Goal: Information Seeking & Learning: Find specific fact

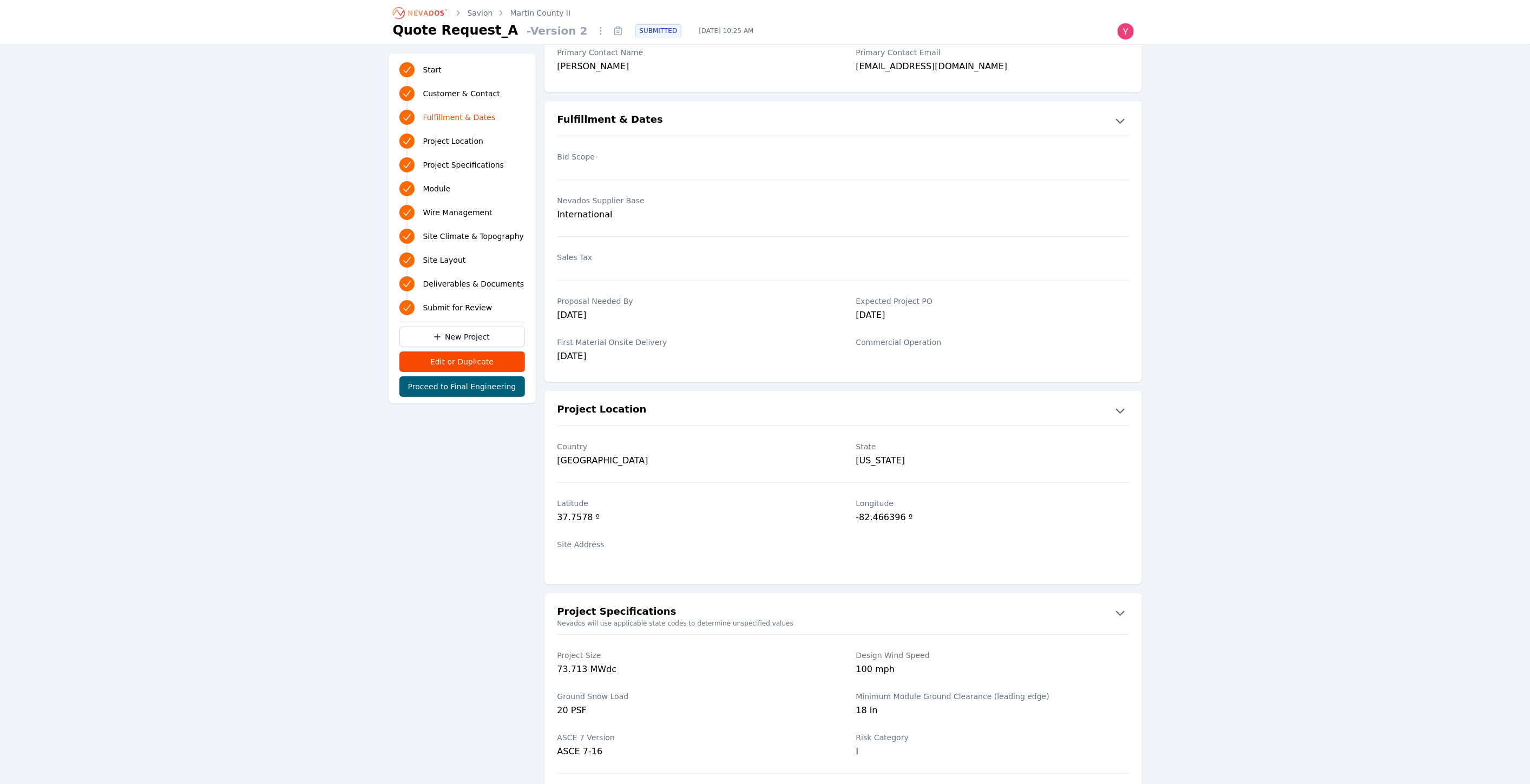
scroll to position [240, 0]
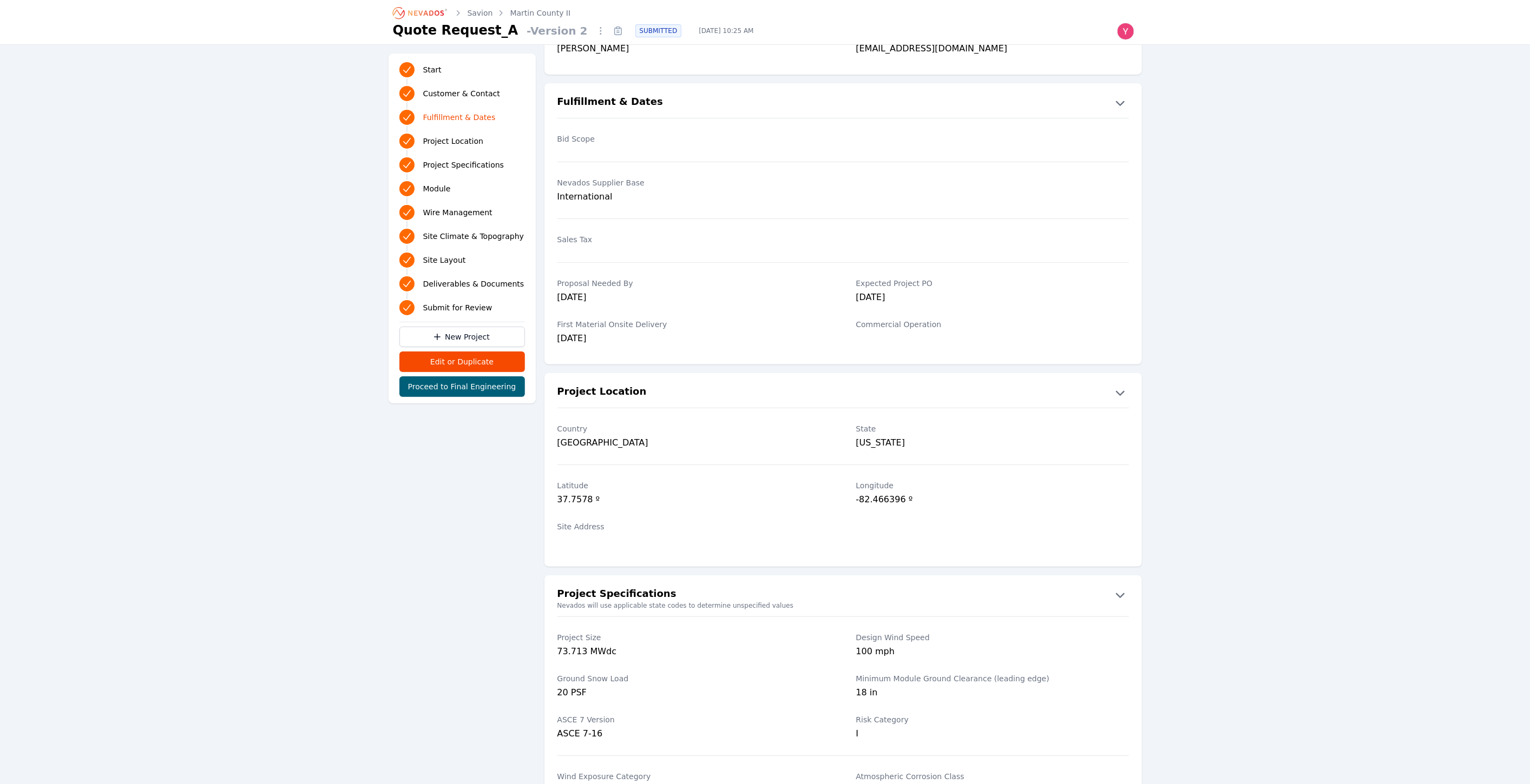
click at [566, 651] on div "73.713 MWdc" at bounding box center [694, 653] width 273 height 15
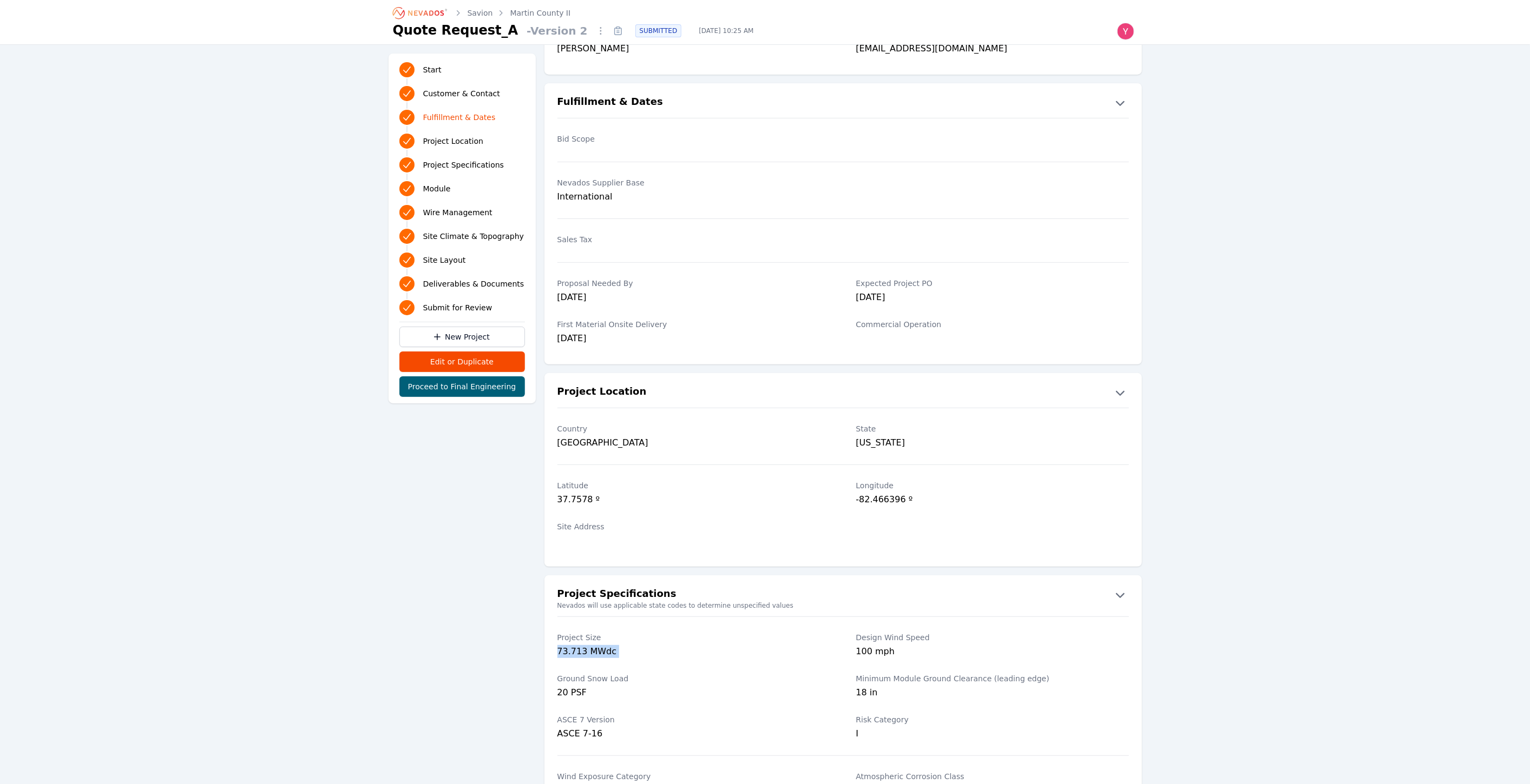
click at [571, 648] on div "73.713 MWdc" at bounding box center [694, 653] width 273 height 15
click at [578, 650] on div "73.713 MWdc" at bounding box center [694, 653] width 273 height 15
click at [565, 649] on div "73.713 MWdc" at bounding box center [694, 653] width 273 height 15
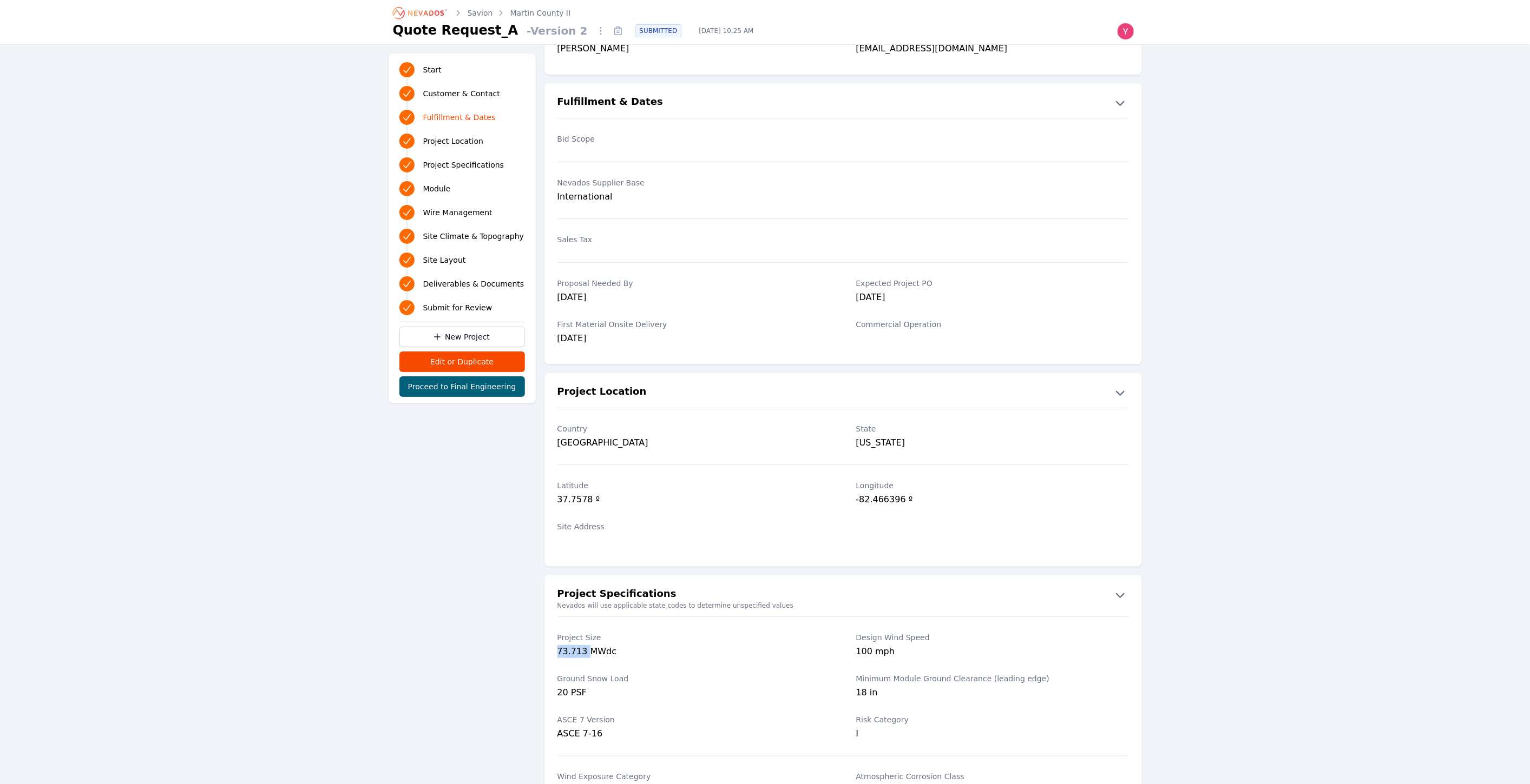
click at [565, 649] on div "73.713 MWdc" at bounding box center [694, 653] width 273 height 15
copy div "73.713"
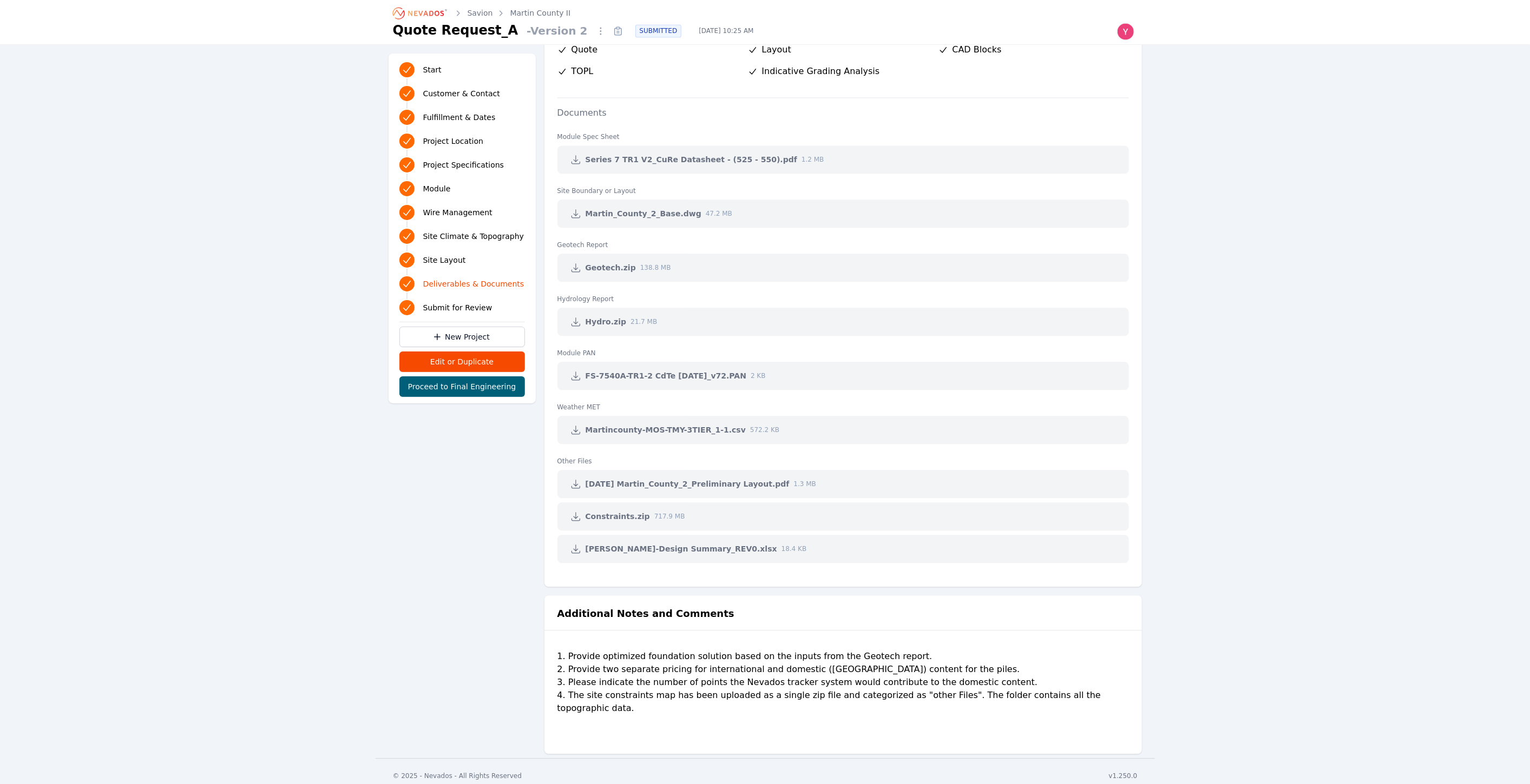
scroll to position [2178, 0]
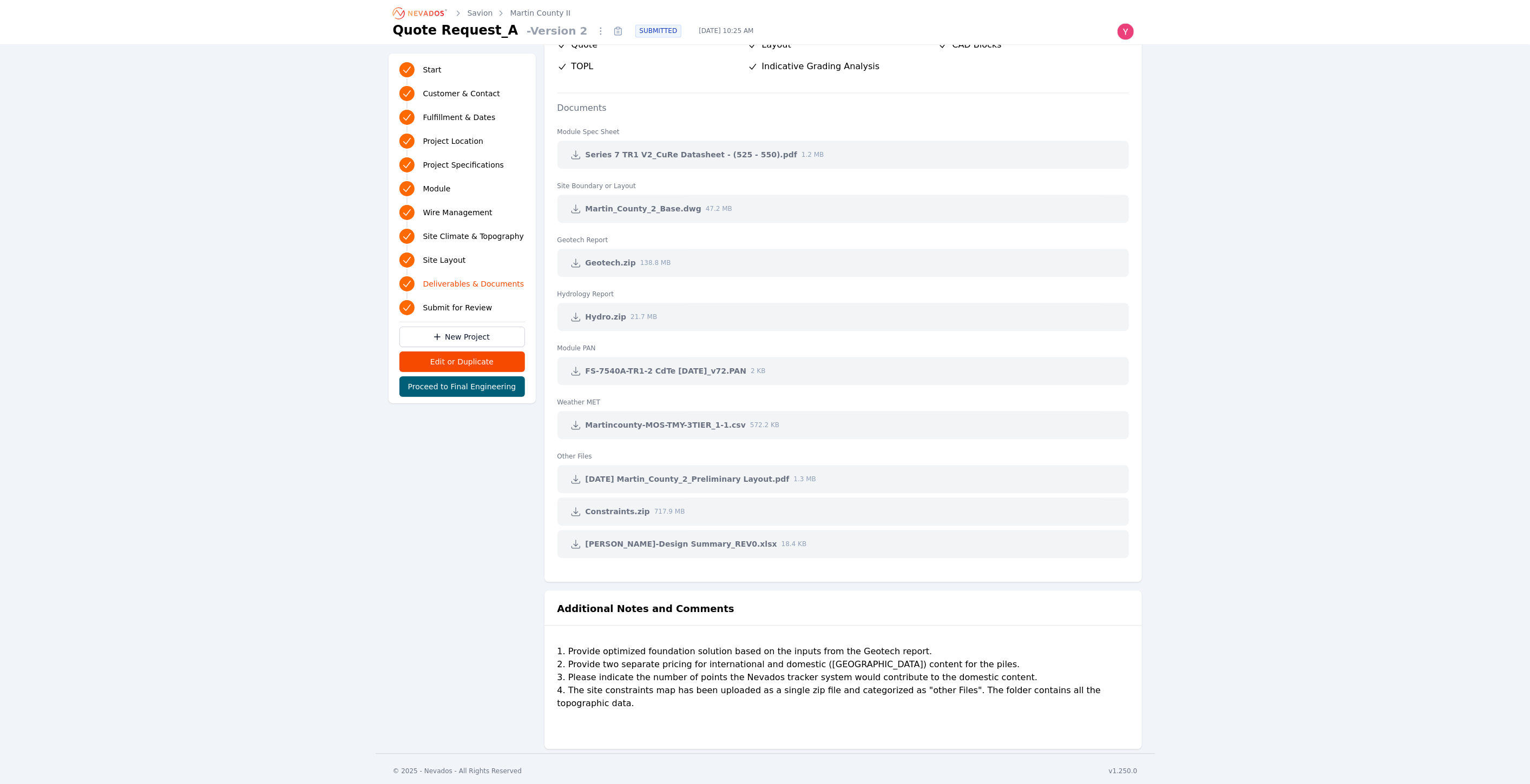
scroll to position [2178, 0]
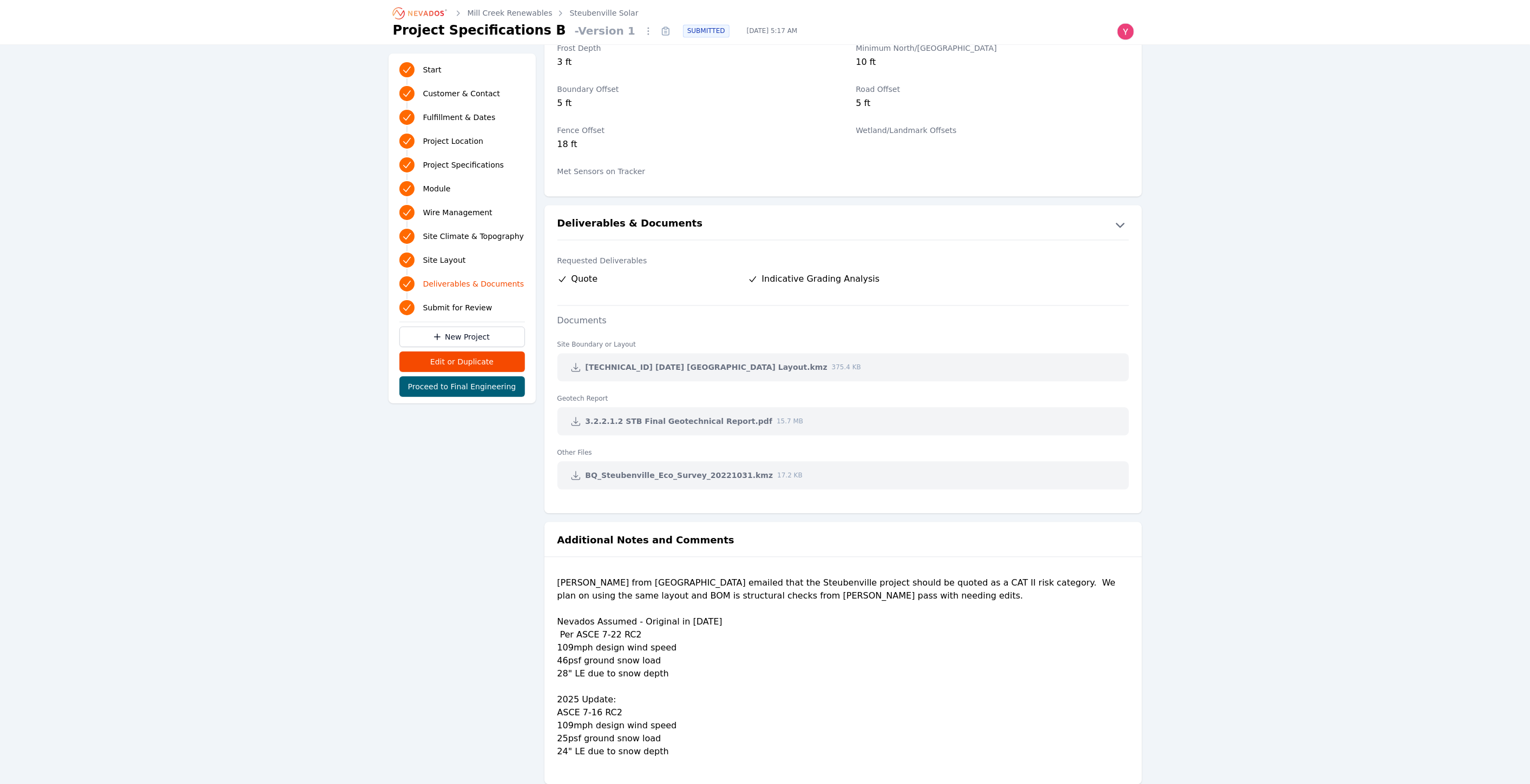
scroll to position [2021, 0]
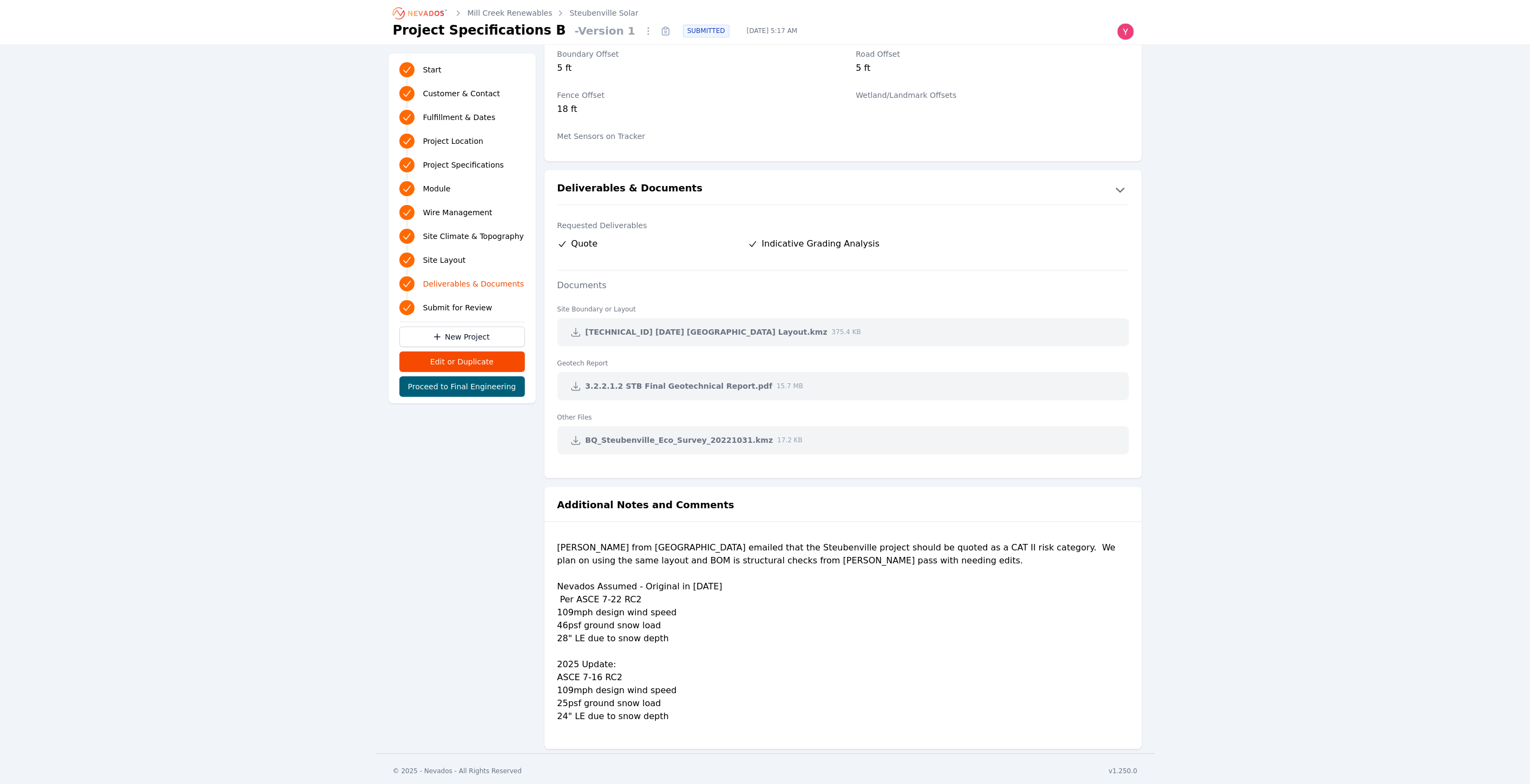
click at [633, 292] on ul "Site Boundary or Layout 3.2.1.4 2022.11.18 Steubenville Layout.kmz 375.4 KB Geo…" at bounding box center [843, 379] width 597 height 175
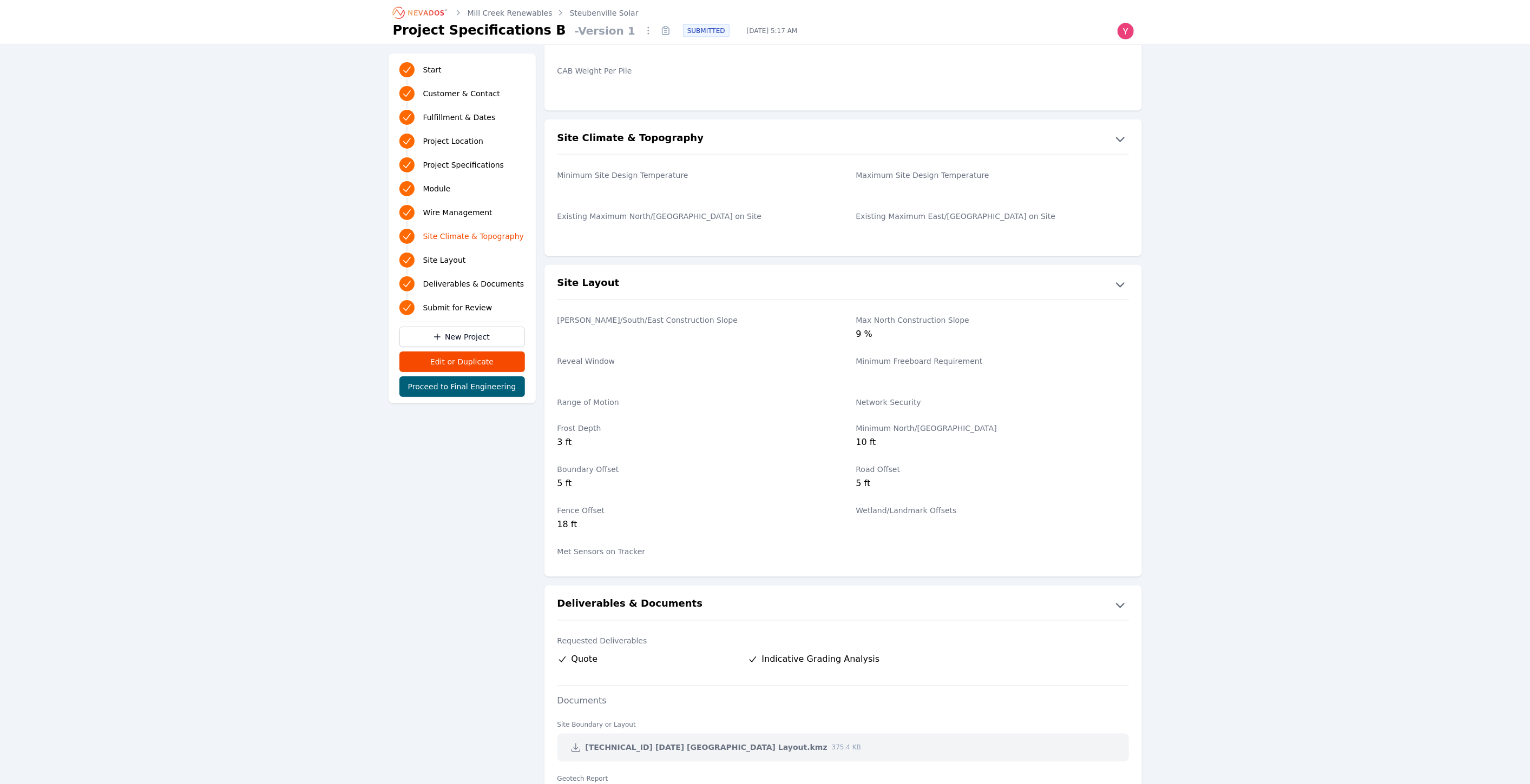
scroll to position [1600, 0]
click at [427, 2] on div "Mill Creek Renewables Steubenville Solar Project Specifications B - Version 1 S…" at bounding box center [765, 22] width 779 height 44
click at [431, 14] on icon "Breadcrumb" at bounding box center [421, 13] width 60 height 17
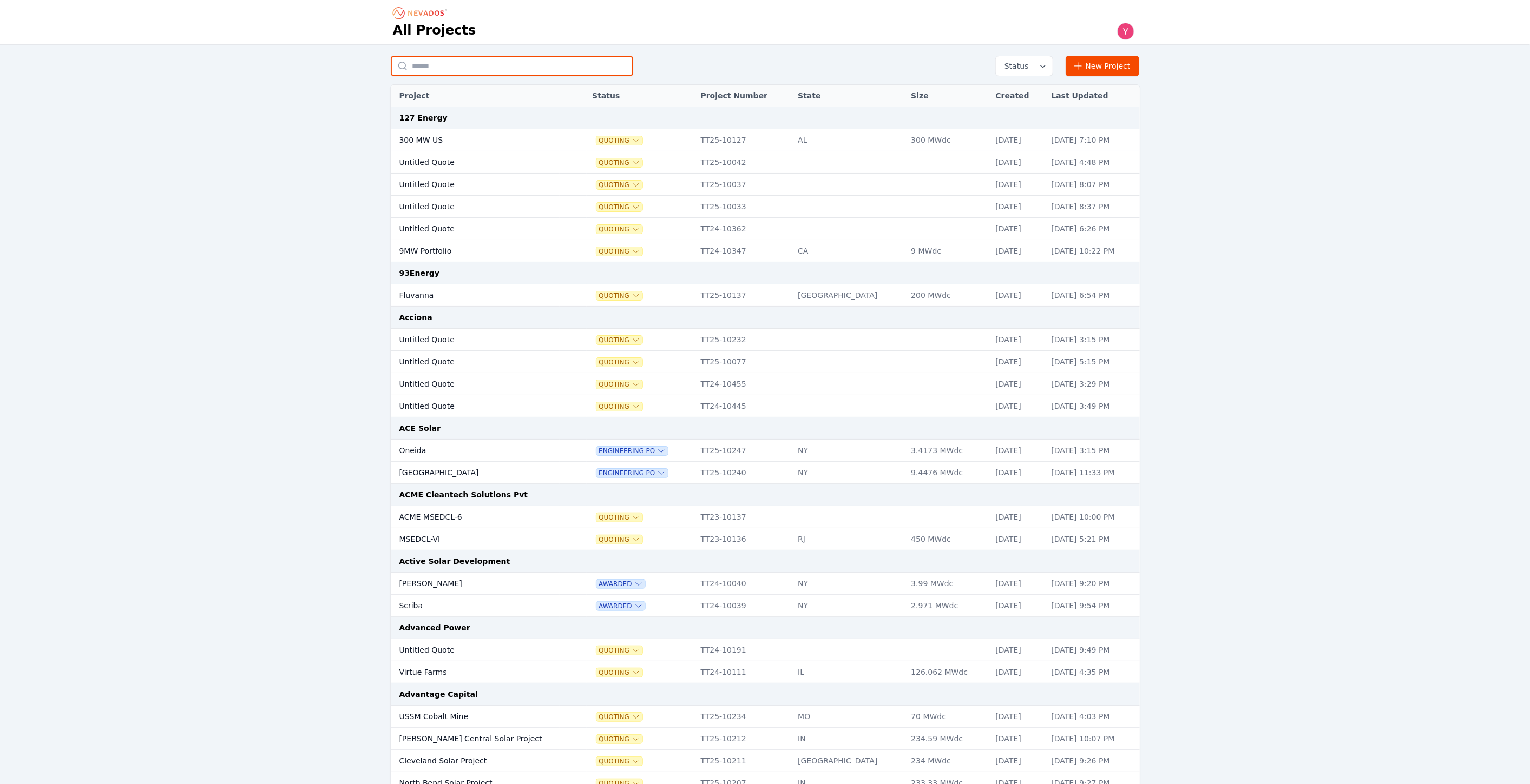
click at [443, 72] on input "text" at bounding box center [512, 66] width 243 height 20
type input "**********"
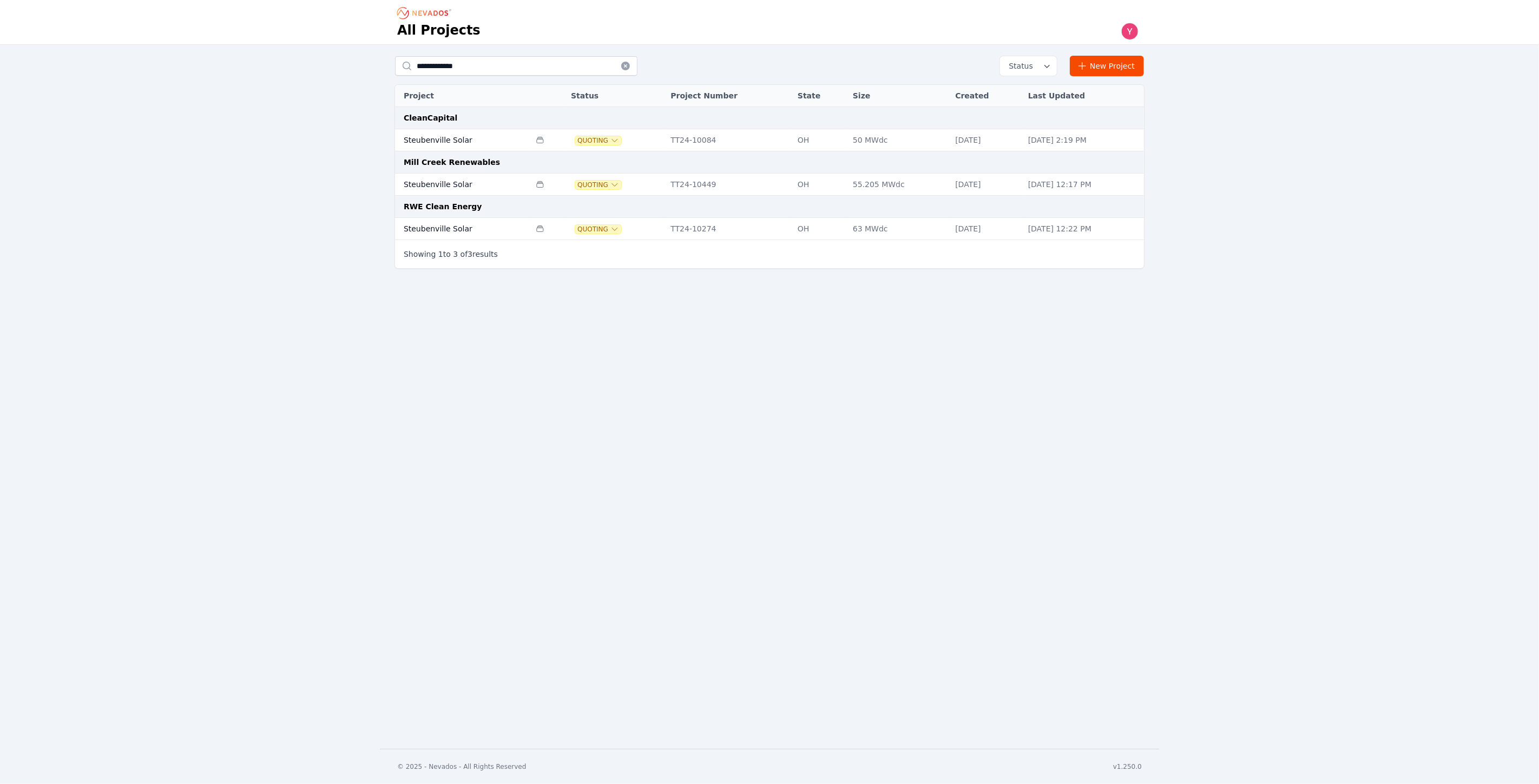
click at [665, 232] on td "TT24-10274" at bounding box center [728, 229] width 127 height 22
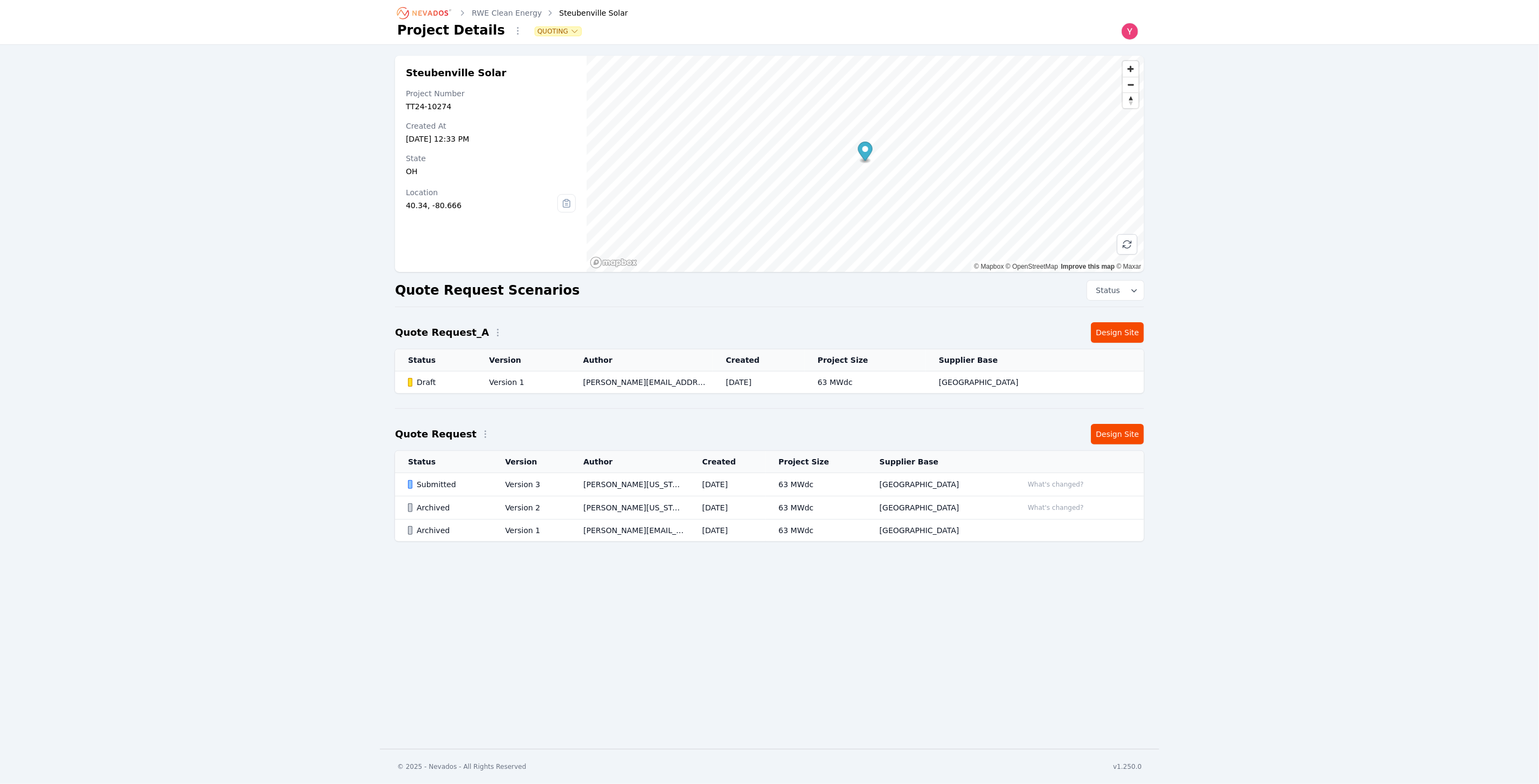
click at [542, 481] on td "Version 3" at bounding box center [531, 485] width 78 height 23
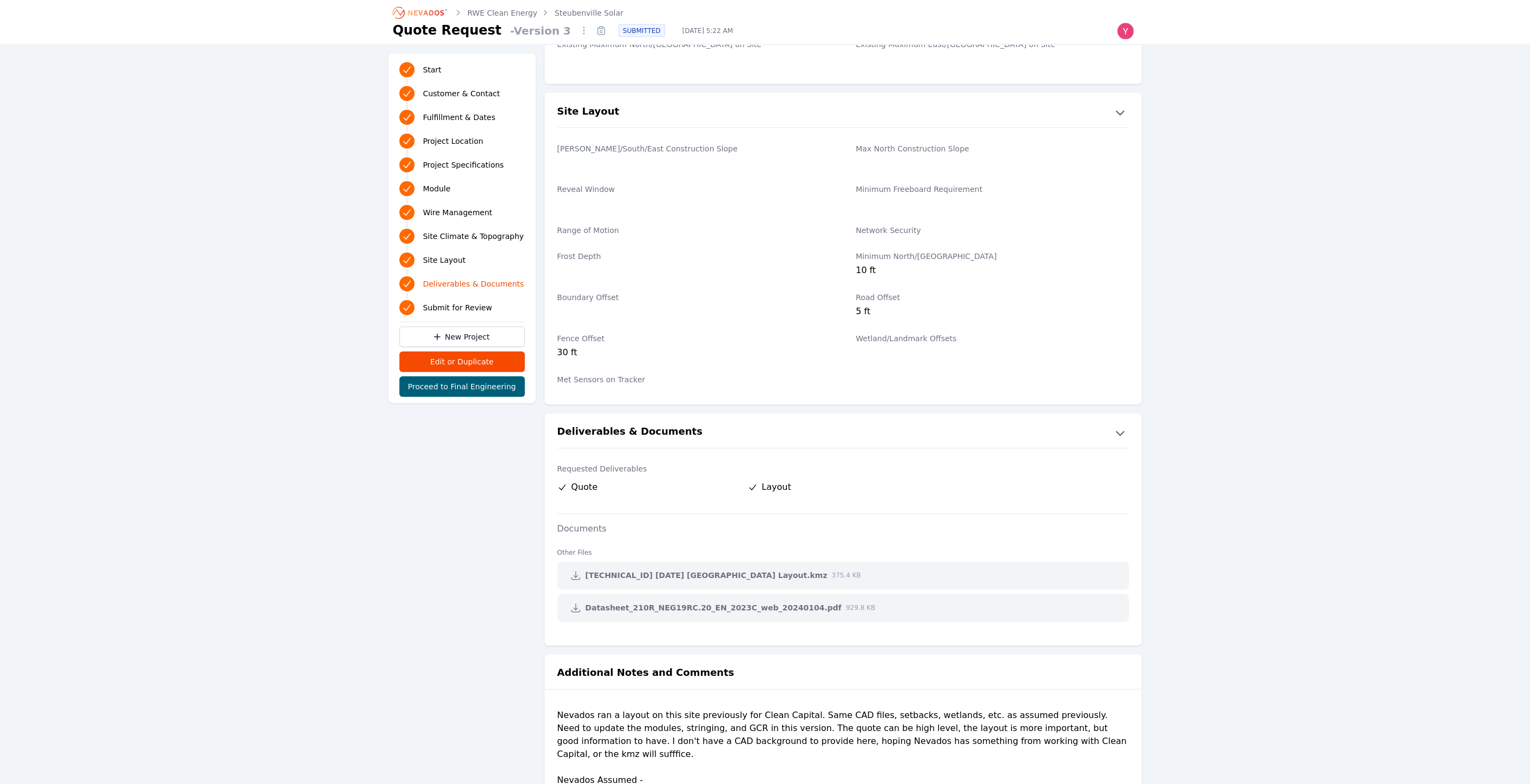
scroll to position [1787, 0]
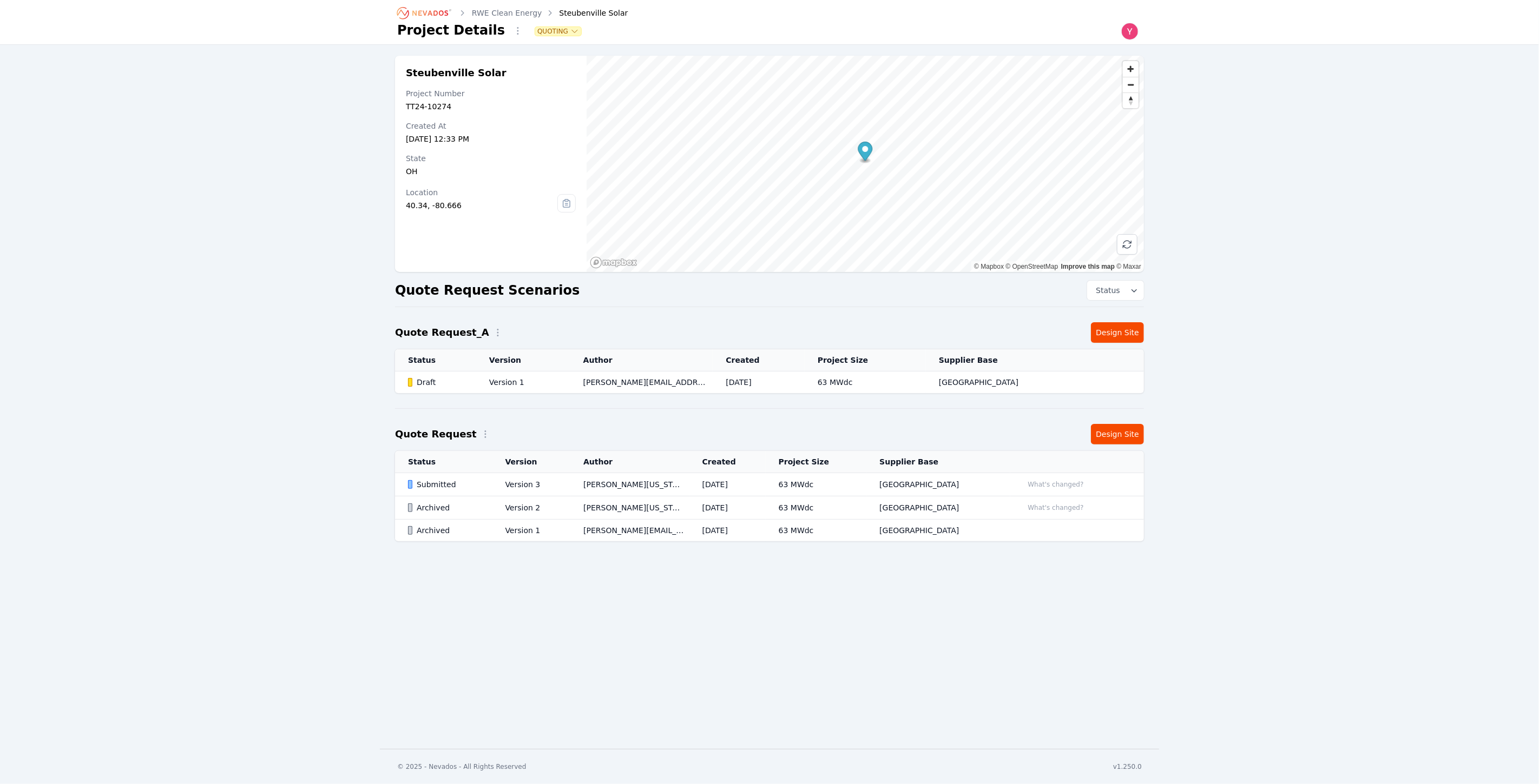
click at [544, 373] on td "Version 1" at bounding box center [523, 382] width 94 height 22
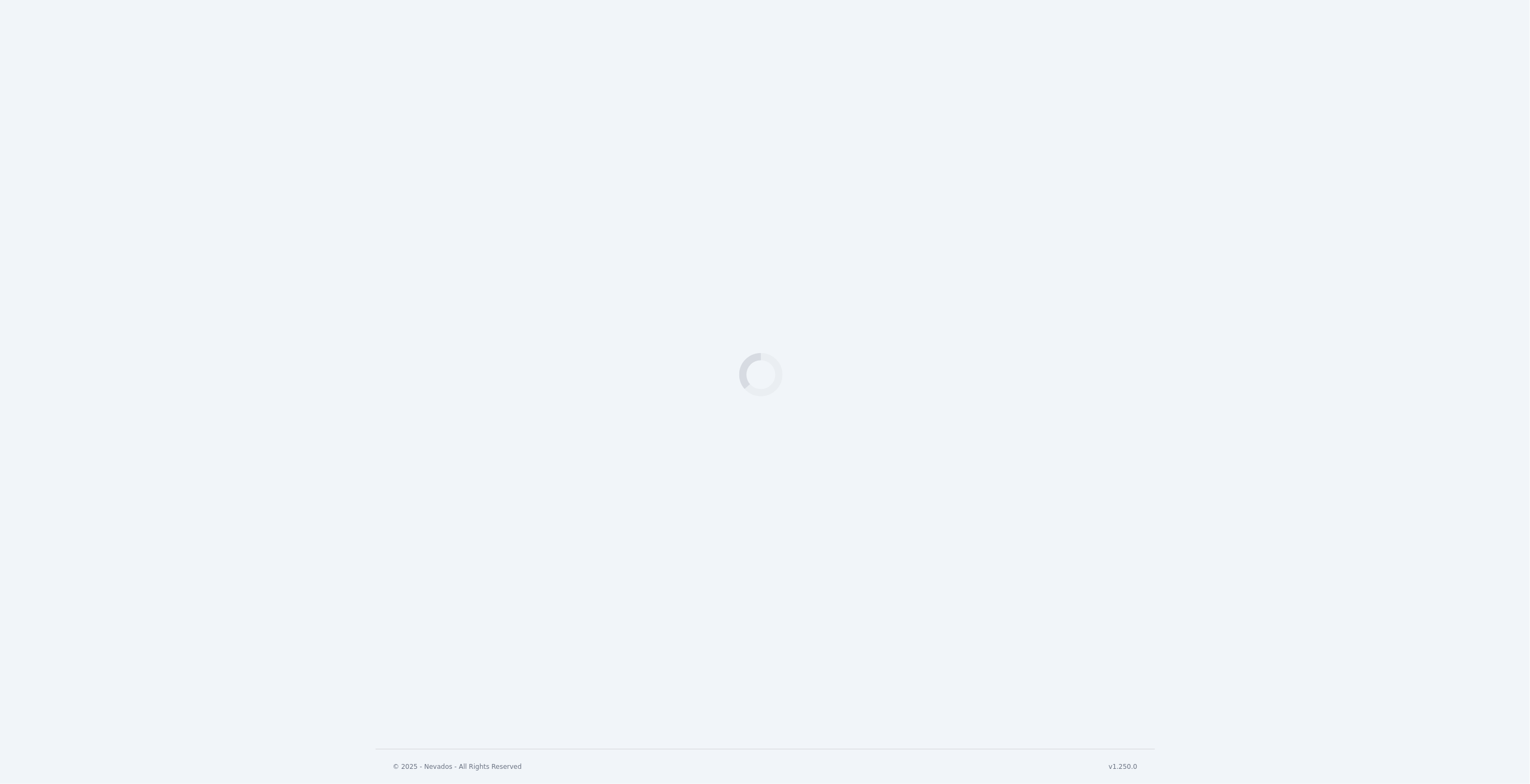
select select "*********"
select select "********"
select select "**"
select select "*********"
select select "*"
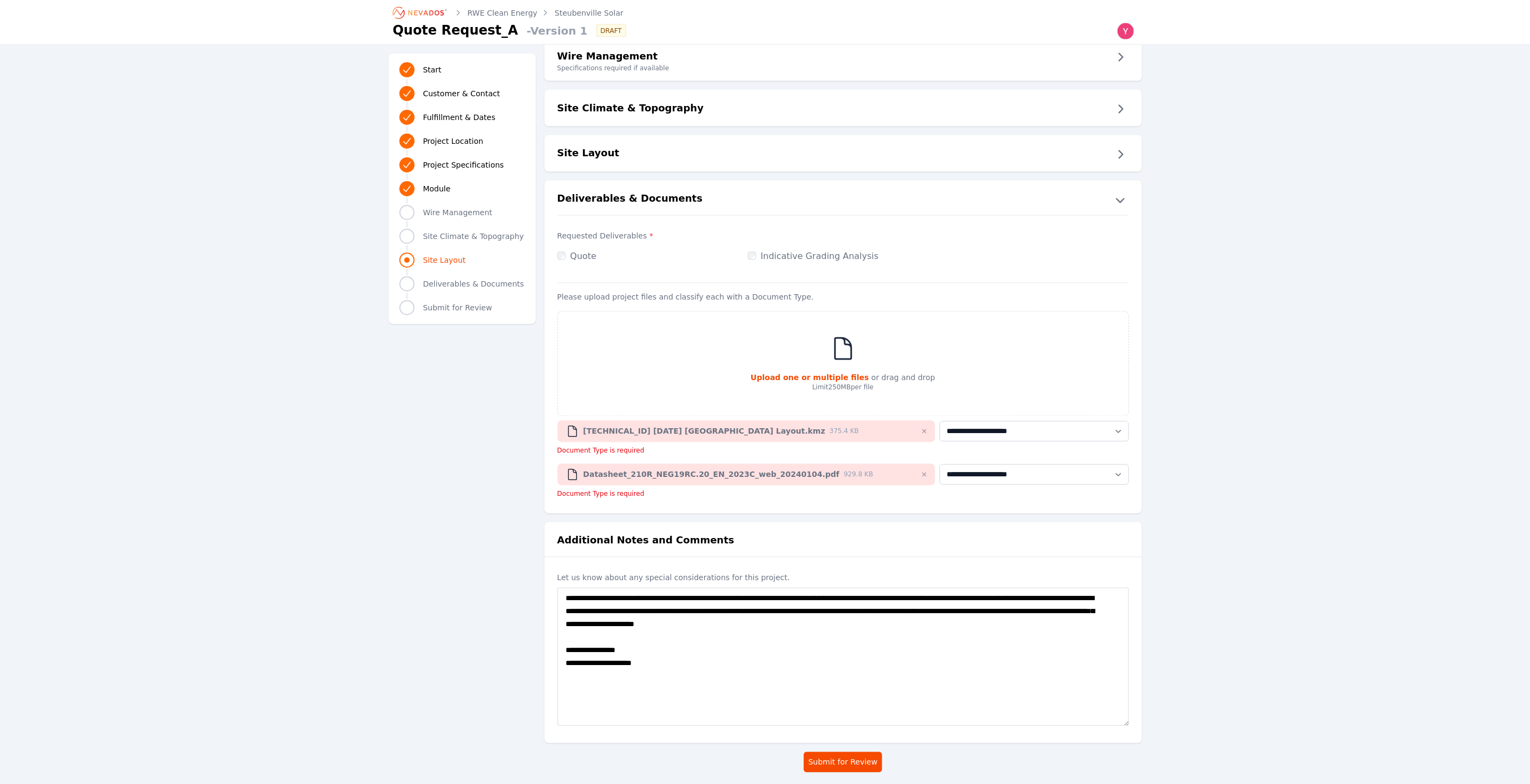
scroll to position [1760, 0]
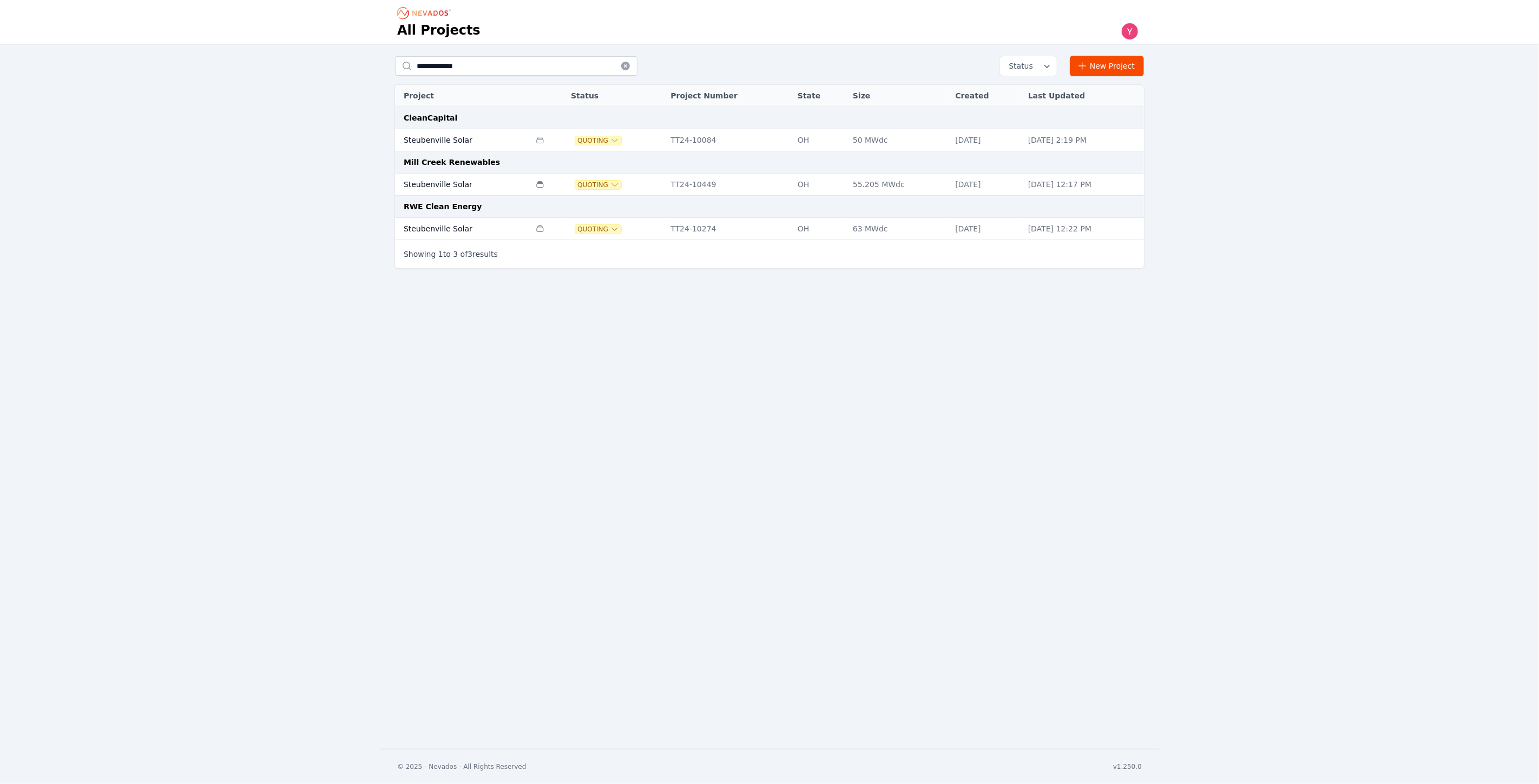
click at [446, 143] on td "Steubenville Solar" at bounding box center [462, 140] width 135 height 22
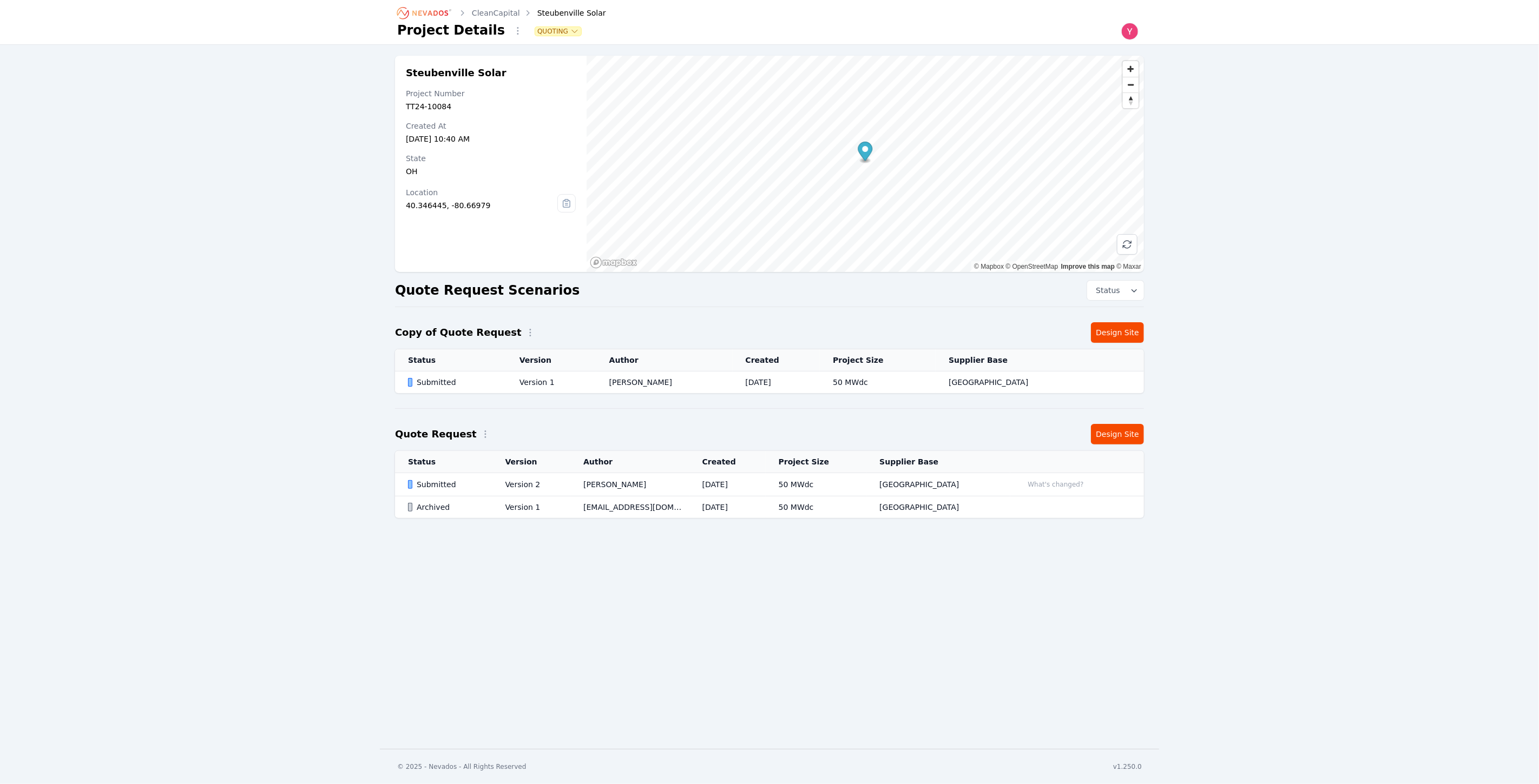
click at [491, 474] on td "Submitted" at bounding box center [443, 485] width 97 height 23
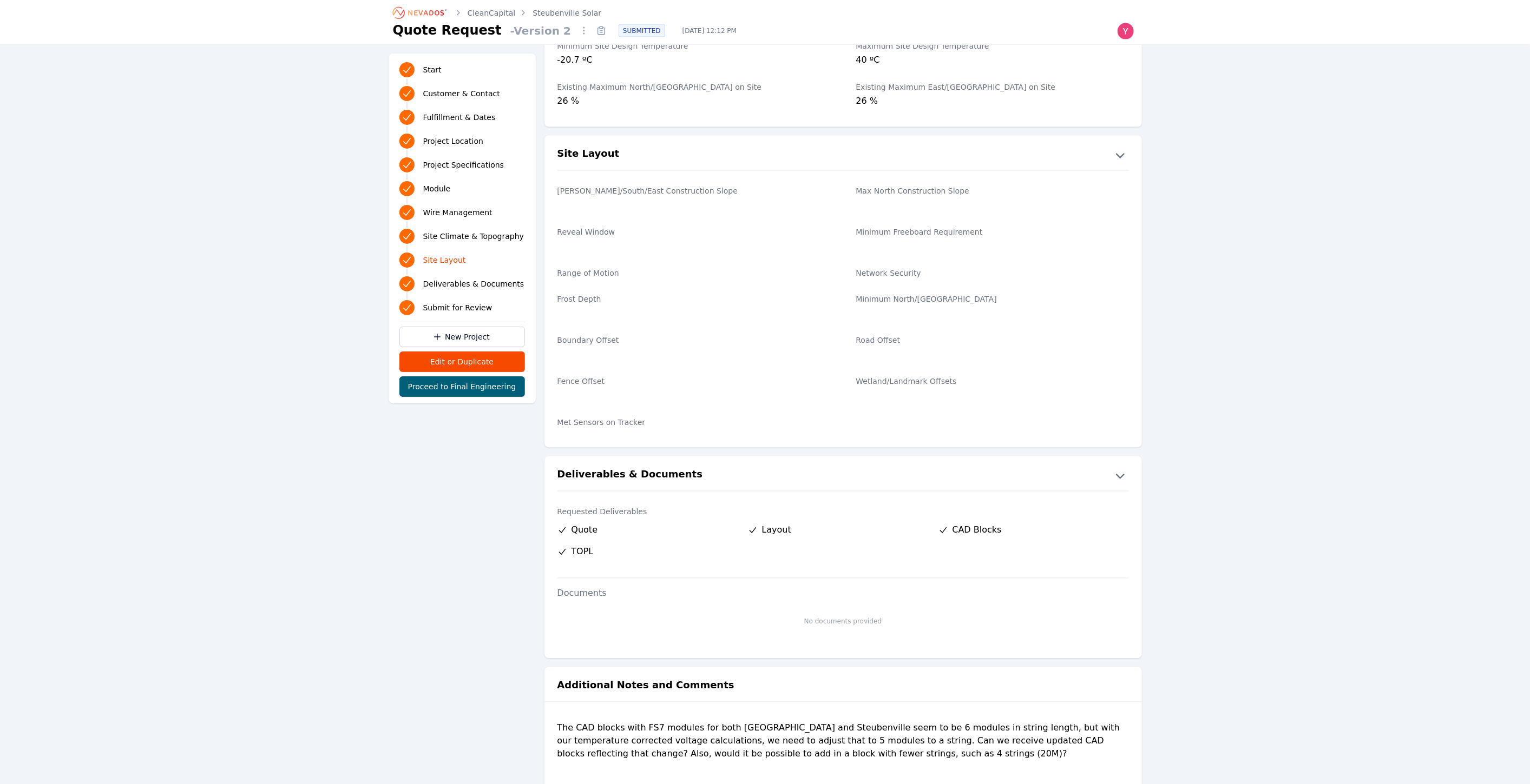
scroll to position [1805, 0]
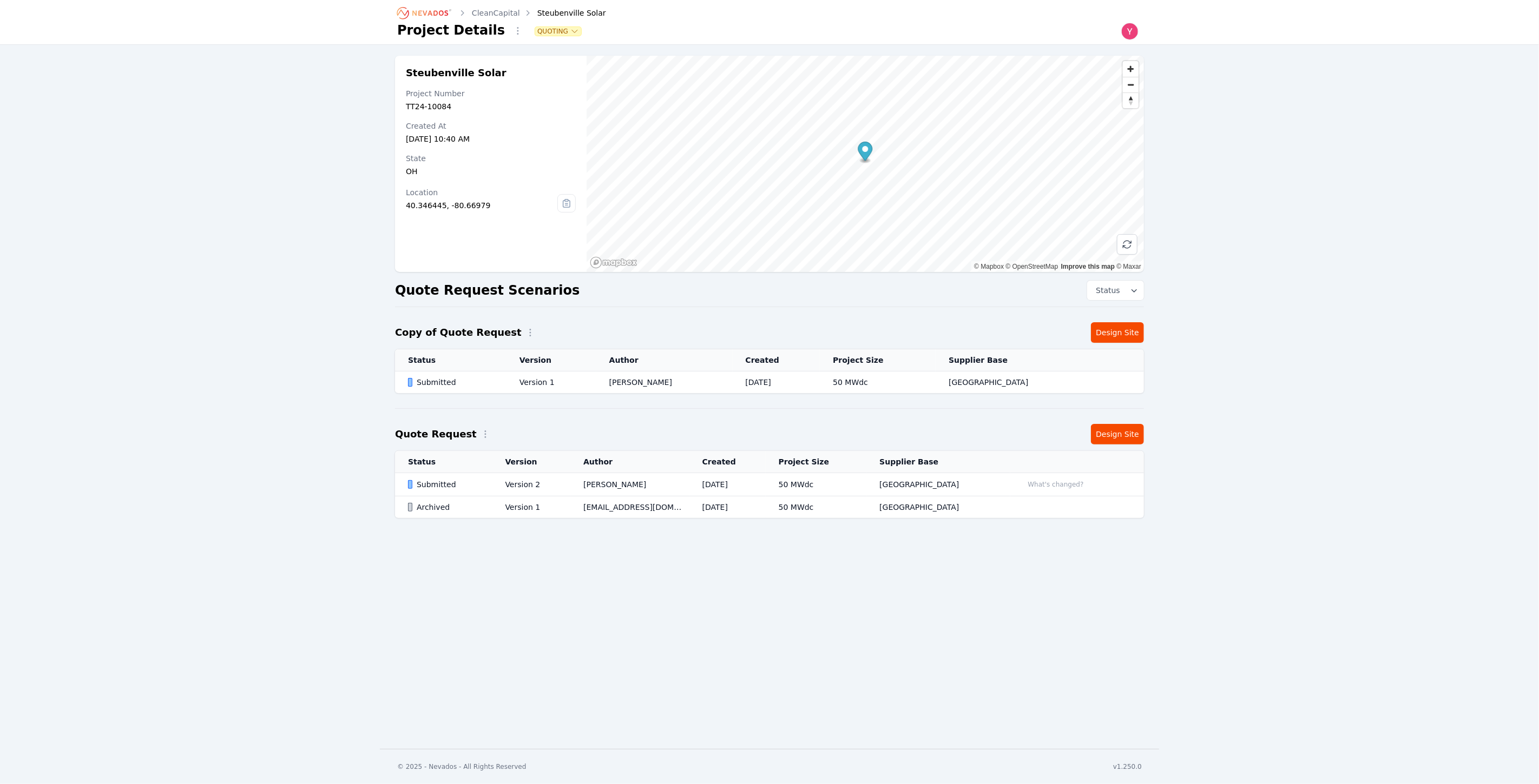
click at [513, 474] on td "Version 2" at bounding box center [531, 485] width 78 height 23
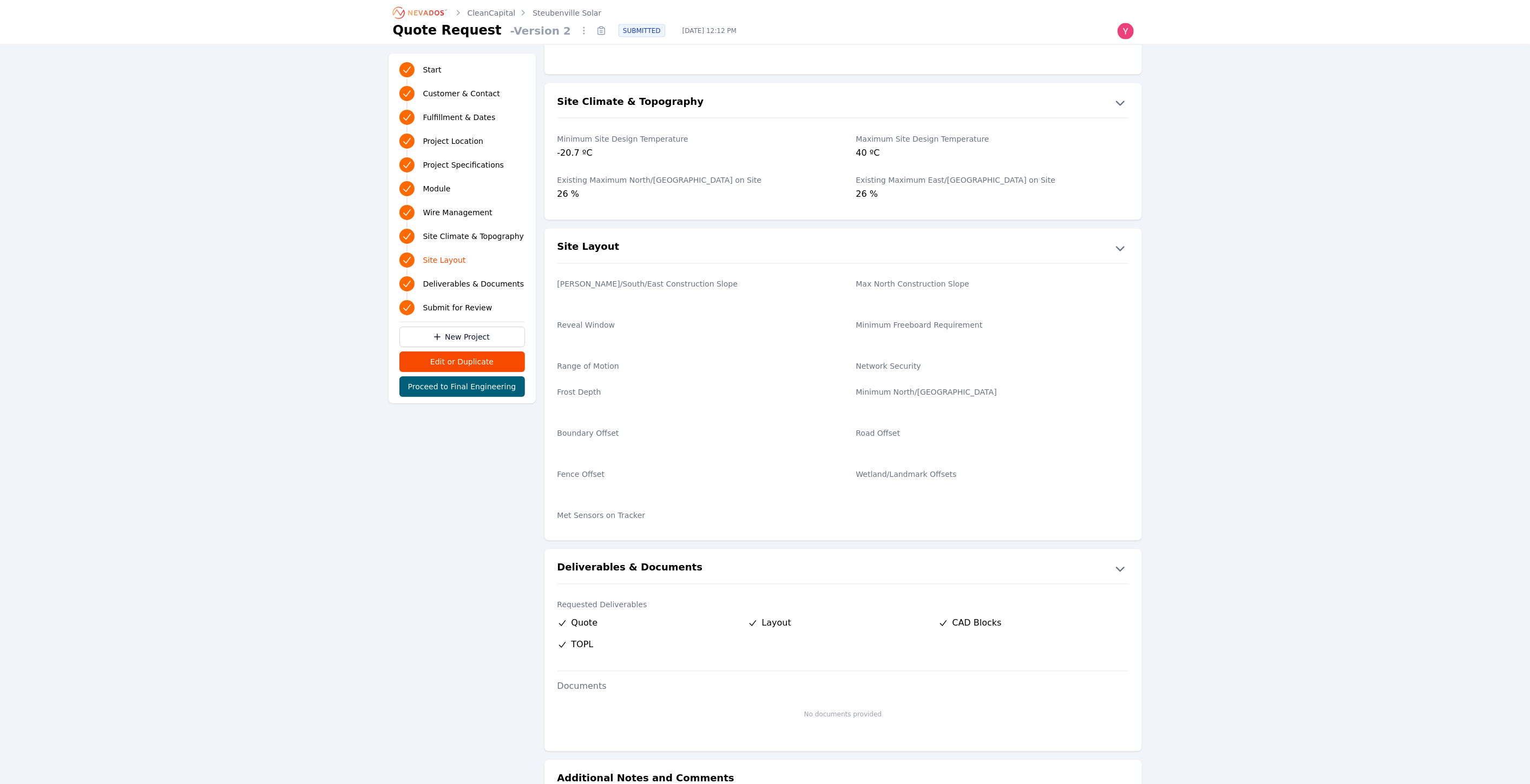
scroll to position [1805, 0]
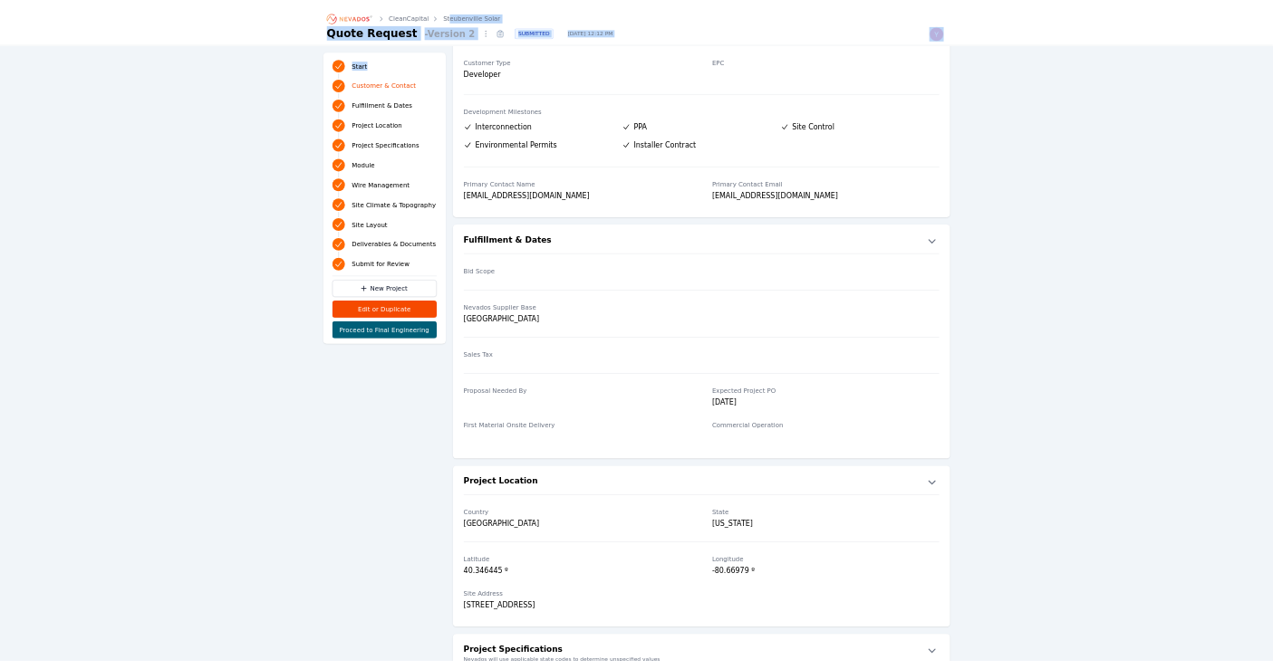
scroll to position [0, 0]
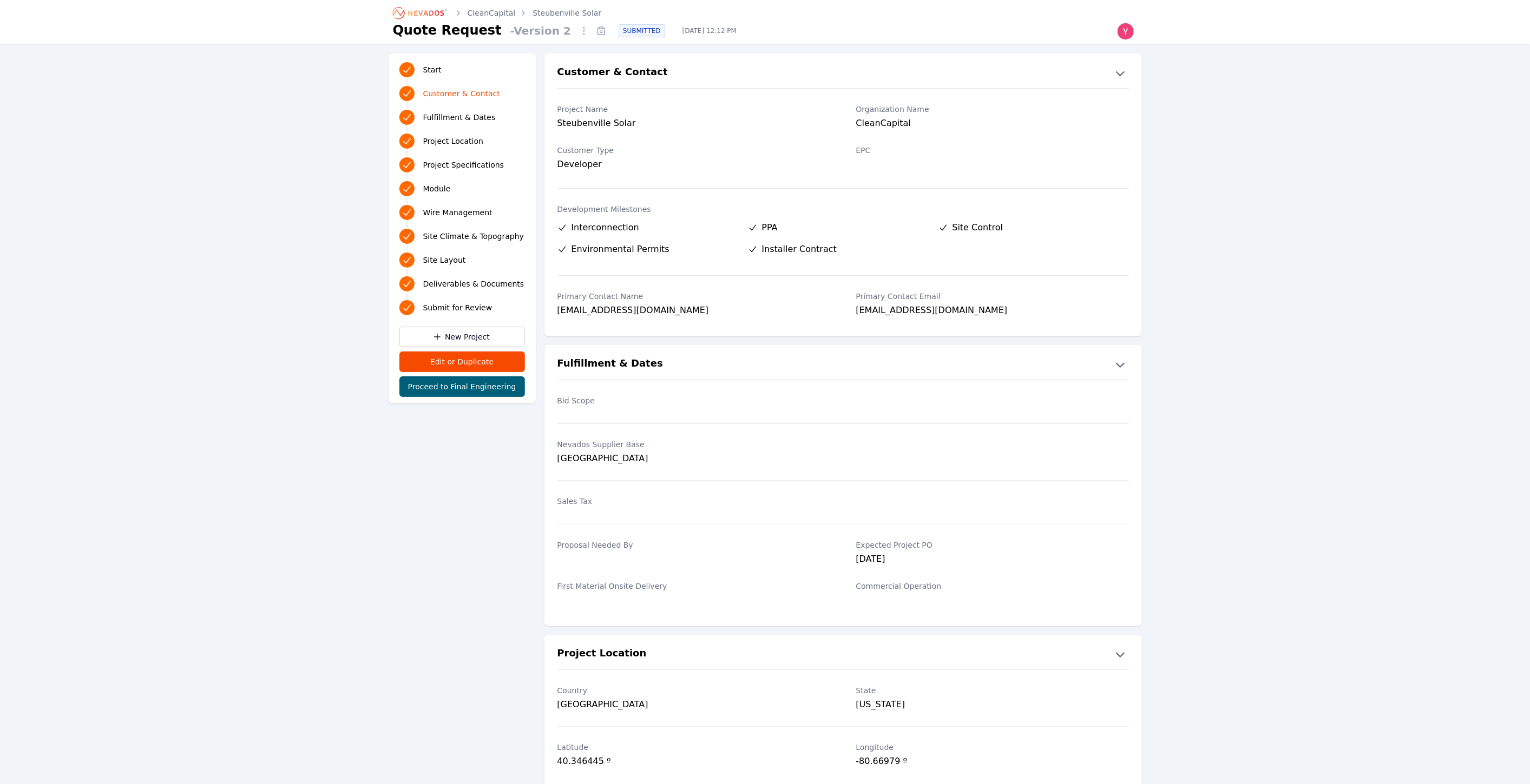
click at [572, 124] on div "Steubenville Solar" at bounding box center [694, 124] width 273 height 15
click at [572, 124] on div "Steubenville Solar" at bounding box center [694, 124] width 273 height 15
copy div "Steubenville Solar"
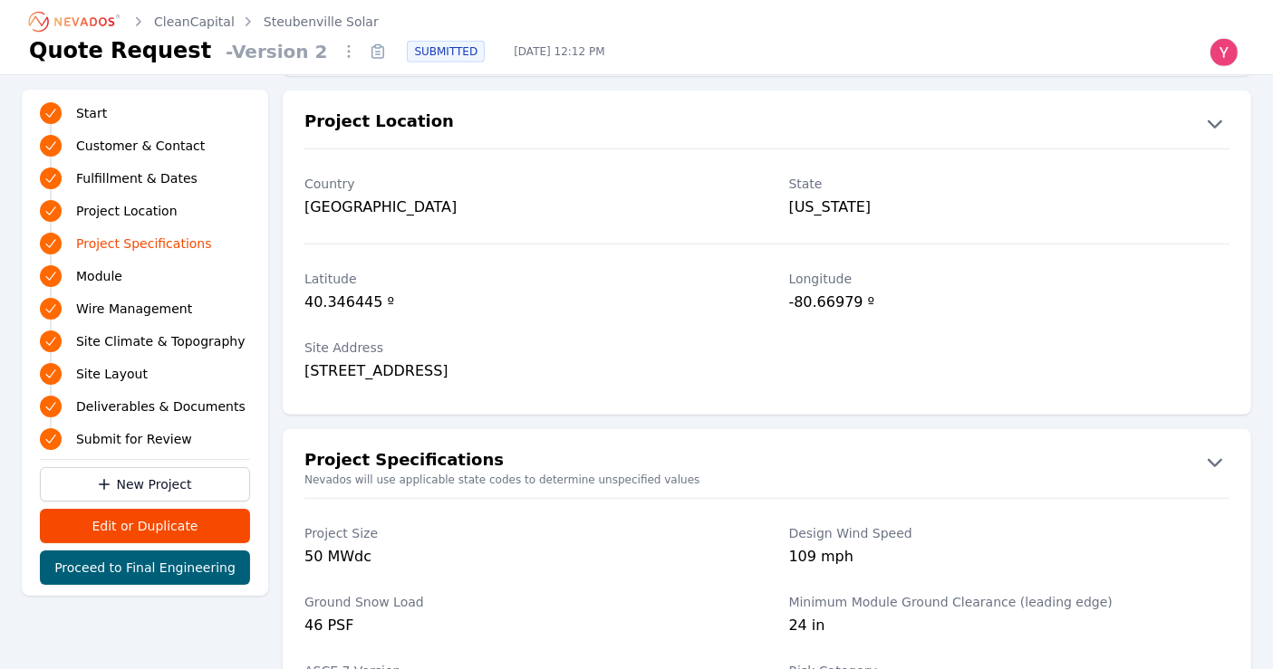
scroll to position [1215, 0]
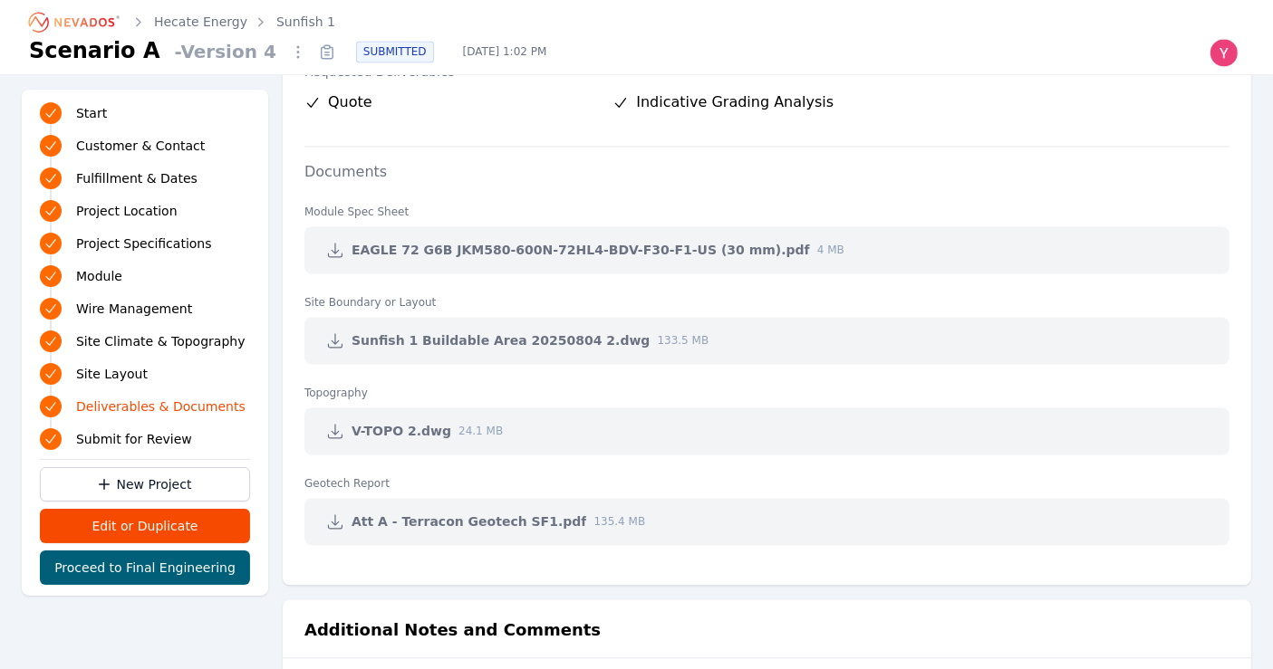
scroll to position [3779, 0]
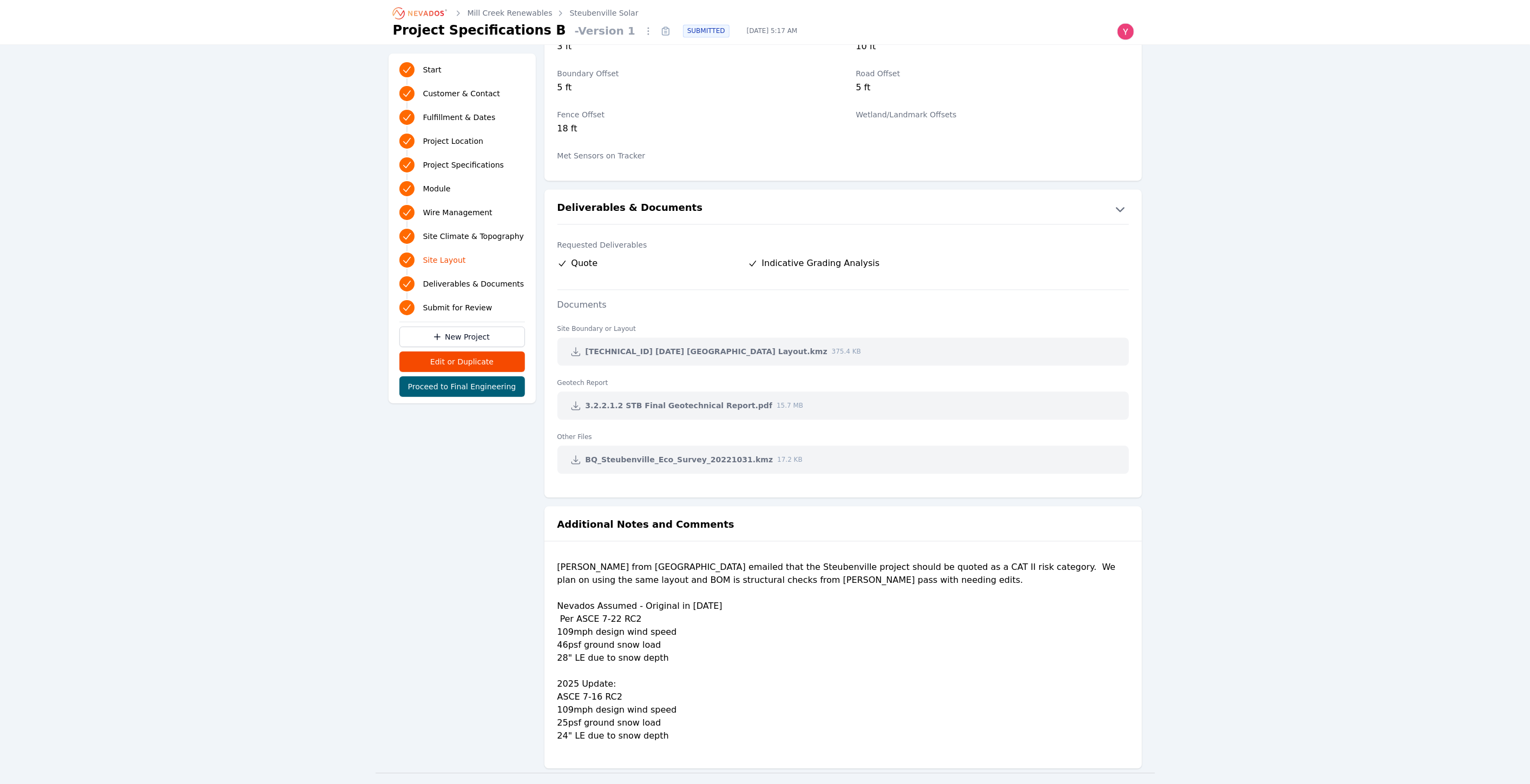
scroll to position [2021, 0]
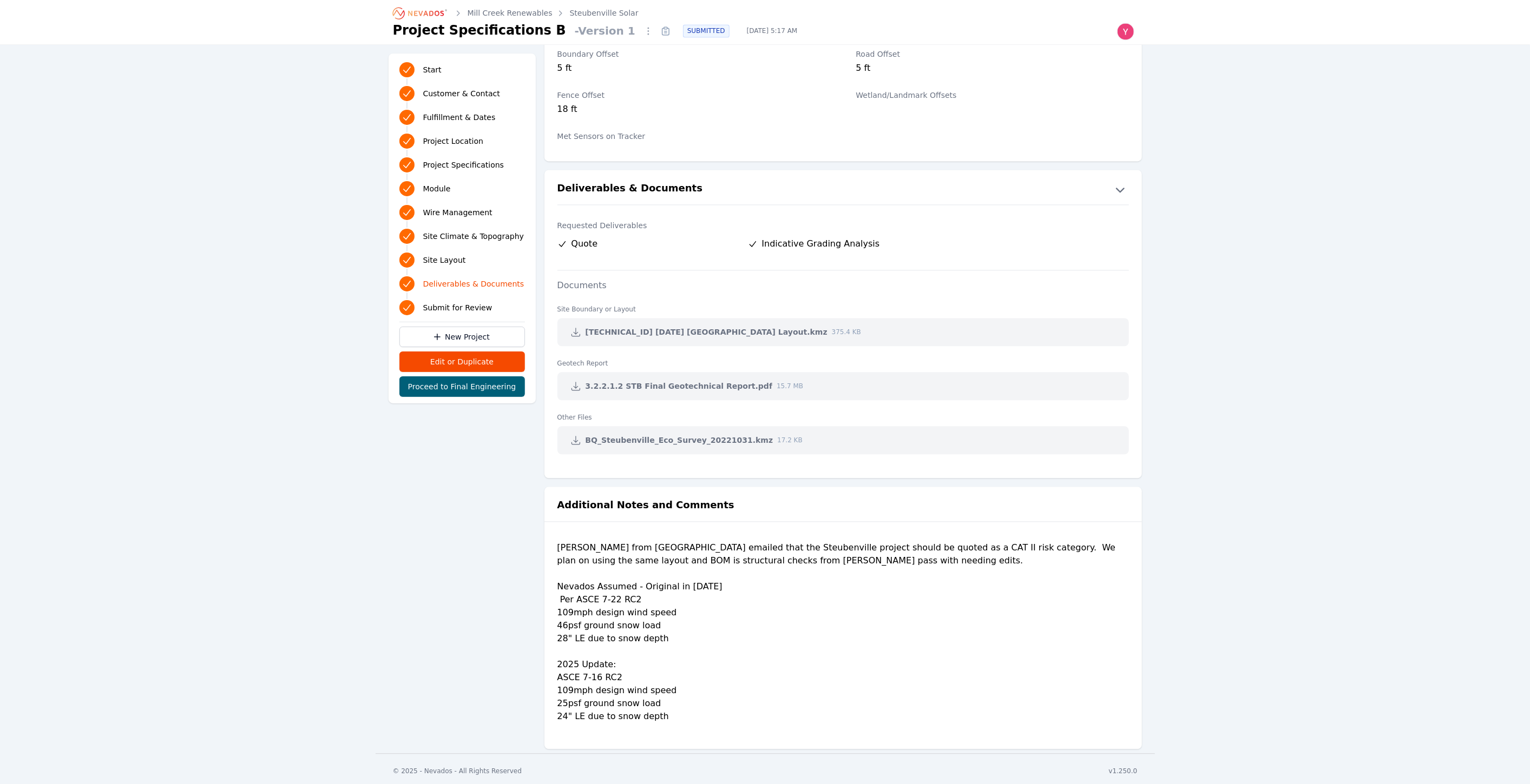
click at [571, 334] on icon at bounding box center [576, 332] width 11 height 11
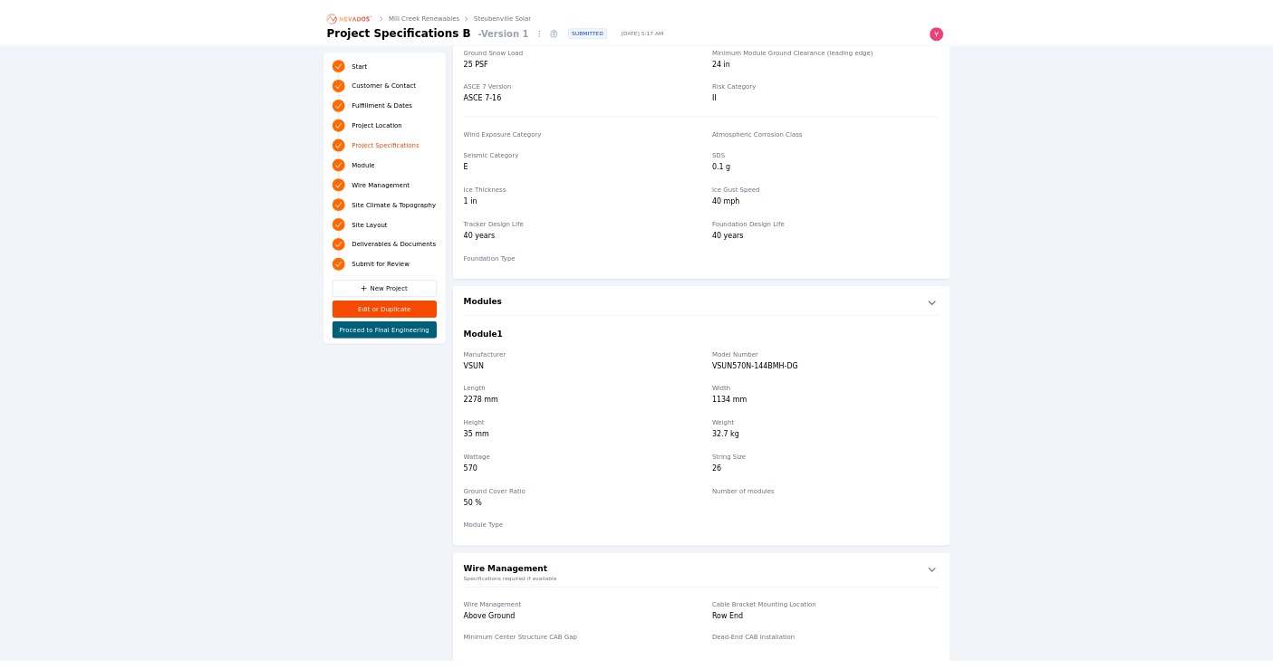
scroll to position [968, 0]
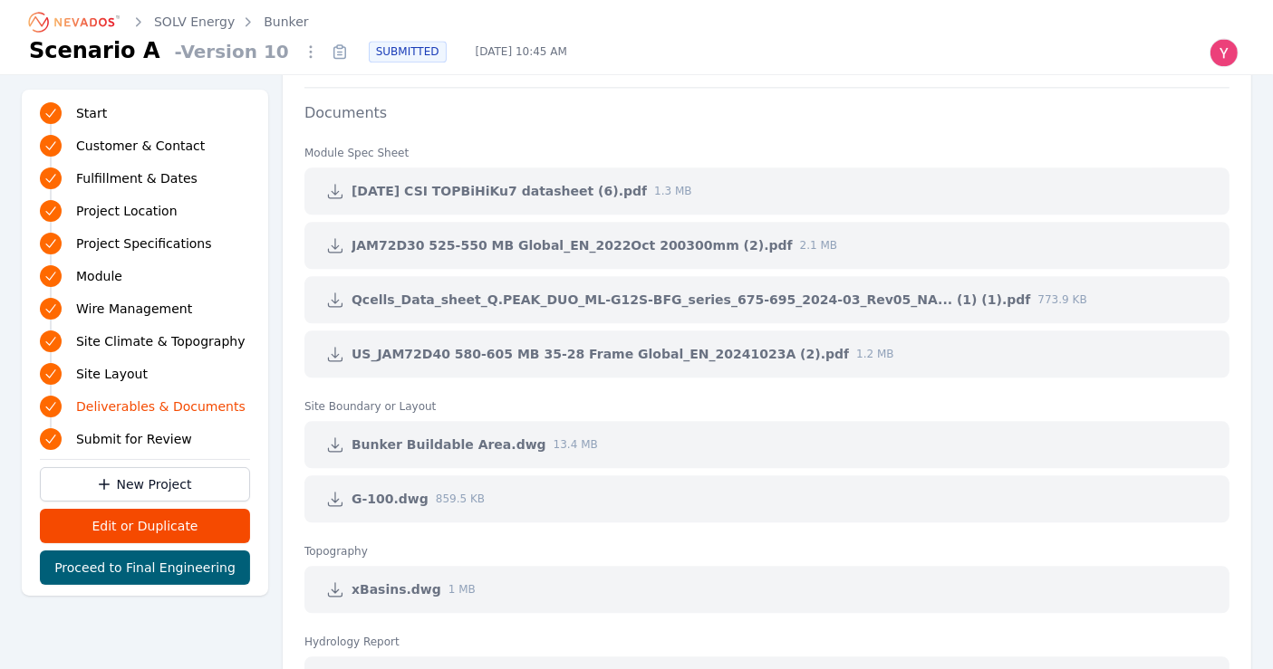
scroll to position [4225, 0]
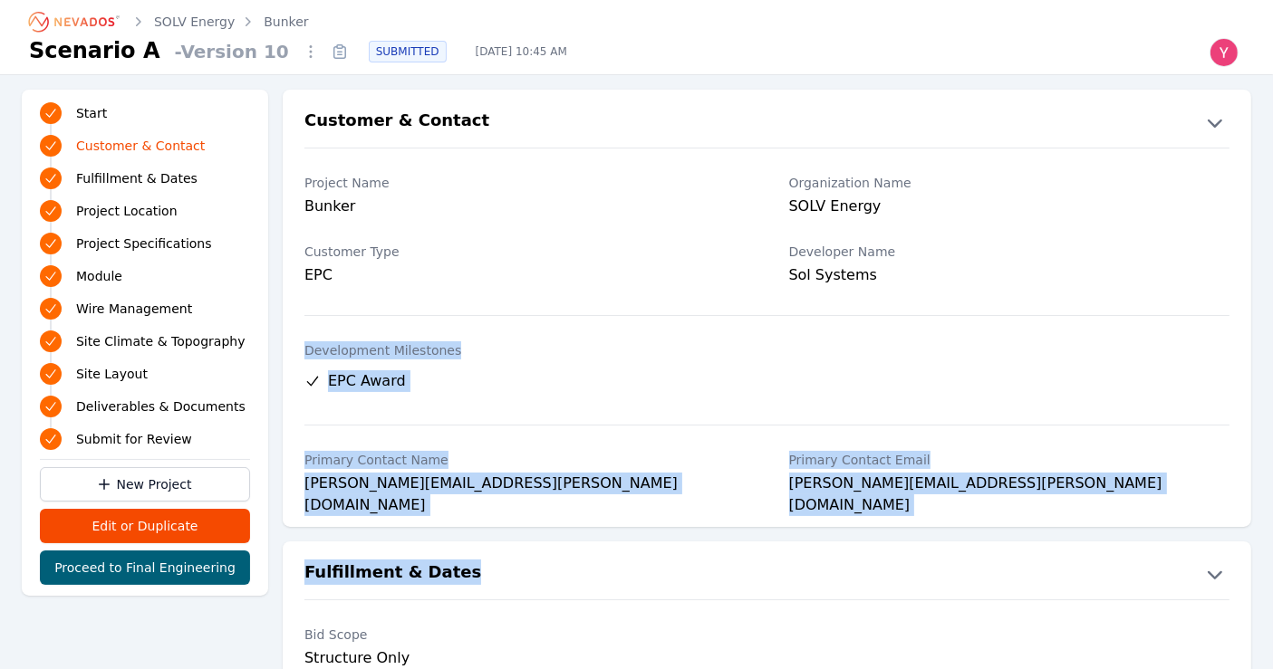
drag, startPoint x: 729, startPoint y: 536, endPoint x: 735, endPoint y: 431, distance: 105.2
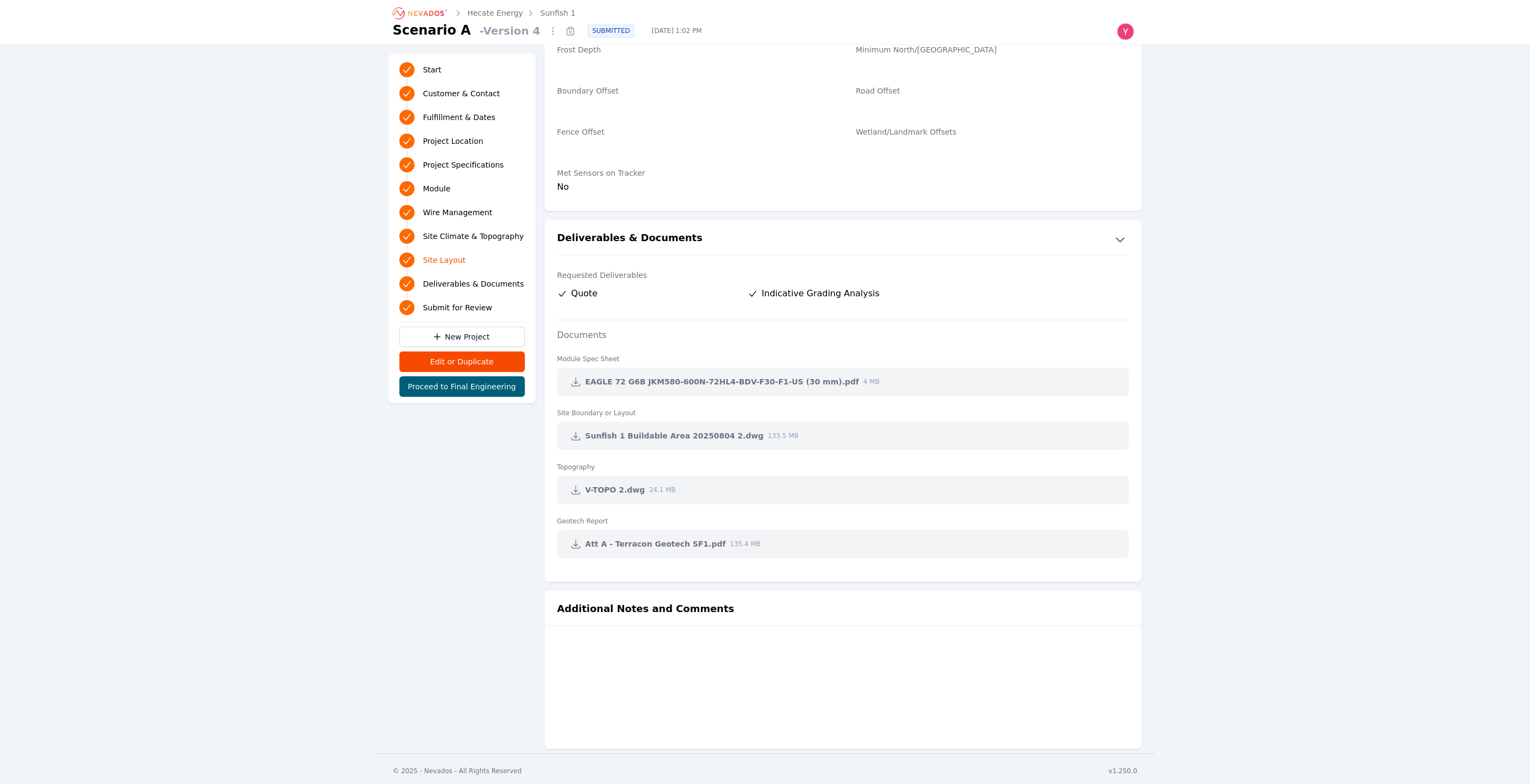
scroll to position [2023, 0]
